Goal: Information Seeking & Learning: Learn about a topic

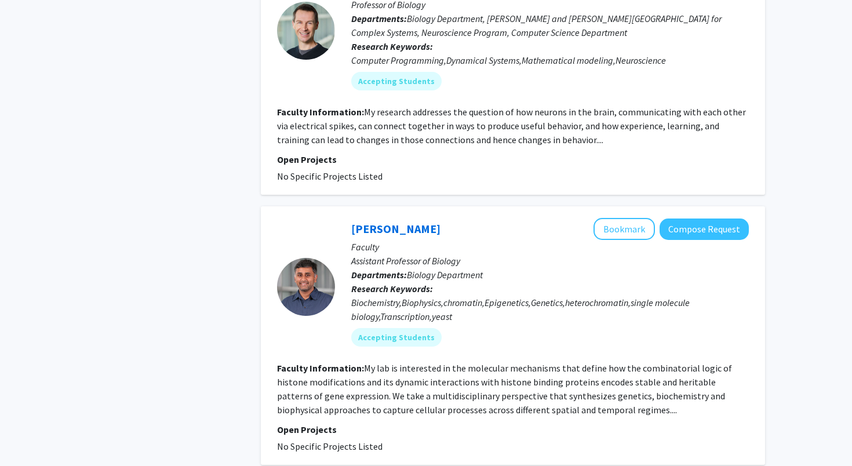
scroll to position [1382, 0]
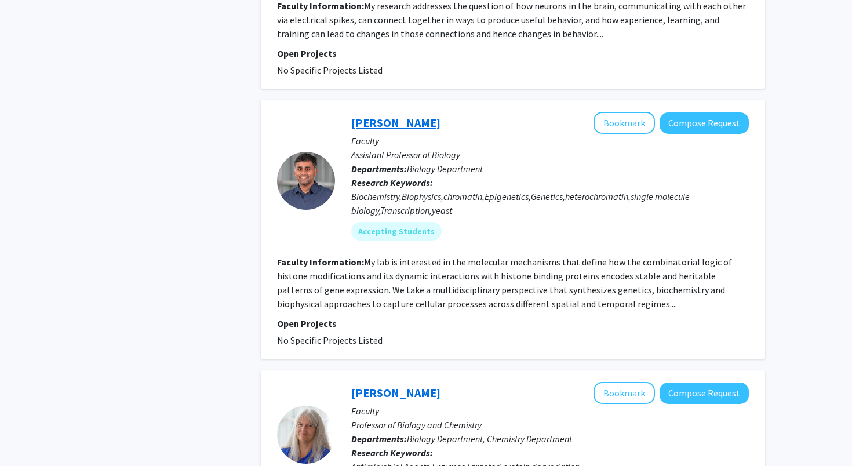
click at [422, 129] on link "[PERSON_NAME]" at bounding box center [395, 122] width 89 height 14
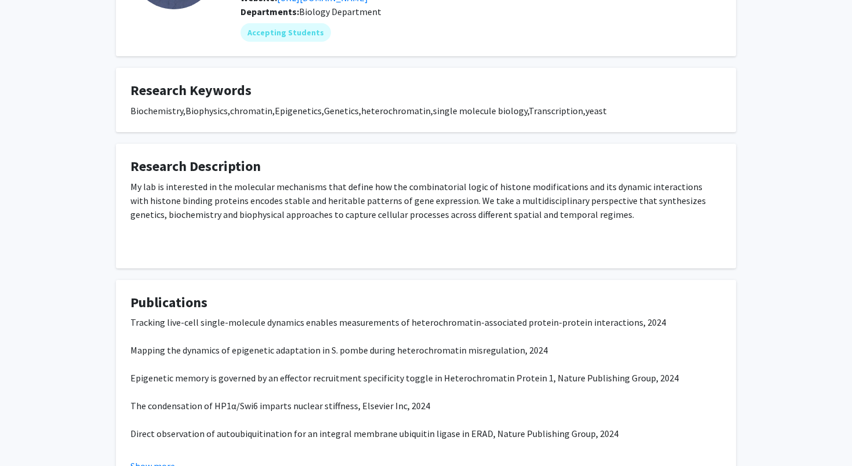
scroll to position [154, 0]
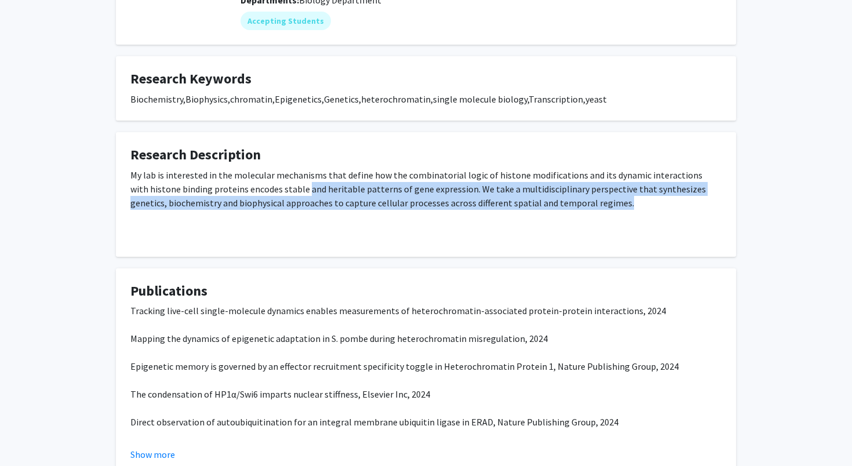
drag, startPoint x: 223, startPoint y: 228, endPoint x: 286, endPoint y: 183, distance: 78.2
click at [286, 183] on div "My lab is interested in the molecular mechanisms that define how the combinator…" at bounding box center [425, 200] width 591 height 65
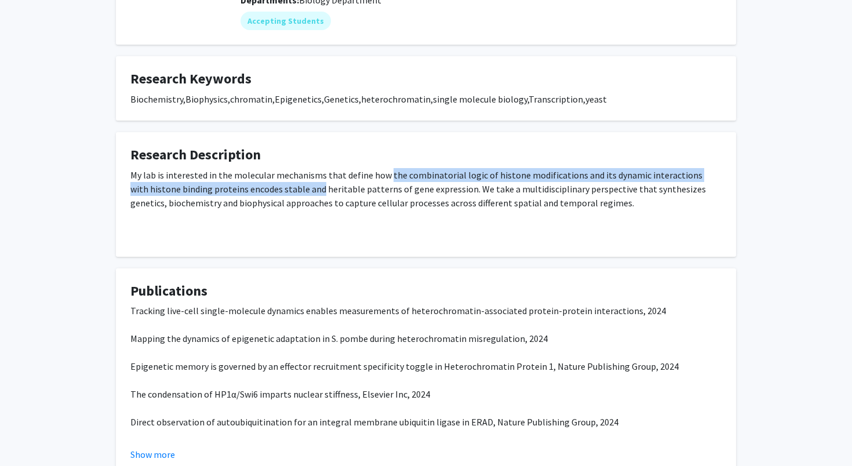
drag, startPoint x: 286, startPoint y: 183, endPoint x: 385, endPoint y: 168, distance: 99.7
click at [385, 168] on div "My lab is interested in the molecular mechanisms that define how the combinator…" at bounding box center [425, 200] width 591 height 65
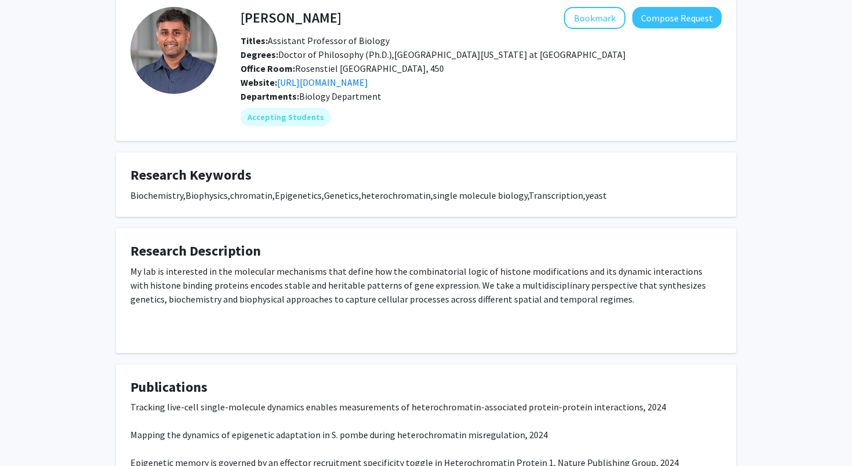
scroll to position [0, 0]
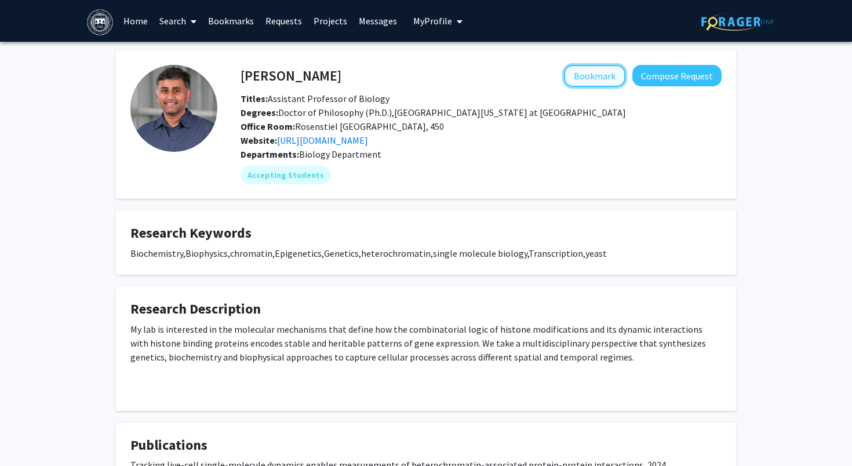
click at [597, 73] on button "Bookmark" at bounding box center [594, 76] width 61 height 22
